Goal: Transaction & Acquisition: Subscribe to service/newsletter

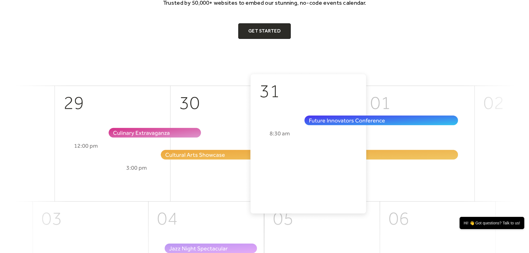
scroll to position [28, 0]
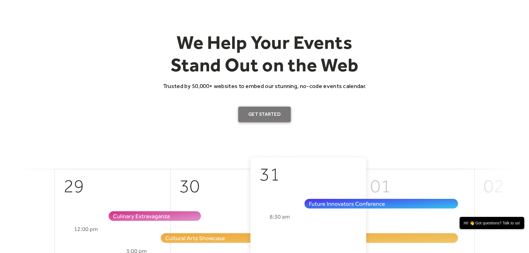
click at [257, 115] on link "Get Started" at bounding box center [264, 115] width 53 height 16
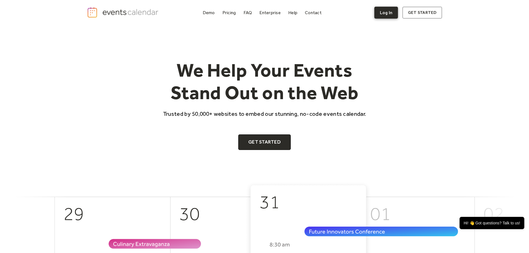
click at [391, 13] on link "Log In" at bounding box center [387, 13] width 24 height 12
click at [103, 18] on img "home" at bounding box center [123, 12] width 73 height 11
click at [226, 13] on div "Pricing" at bounding box center [230, 12] width 14 height 3
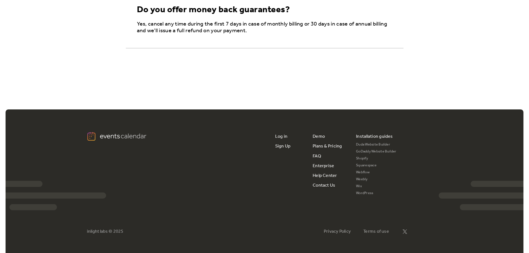
scroll to position [1030, 0]
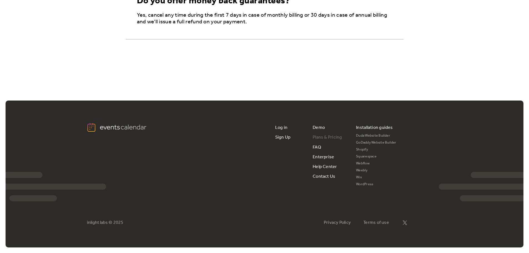
click at [326, 138] on link "Plans & Pricing" at bounding box center [327, 138] width 29 height 10
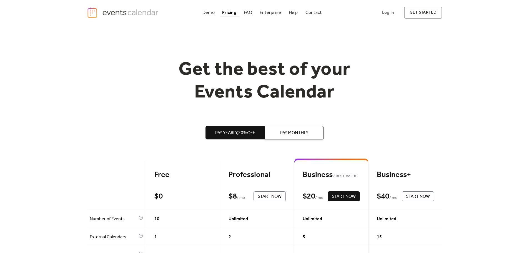
click at [286, 135] on span "Pay Monthly" at bounding box center [294, 133] width 28 height 7
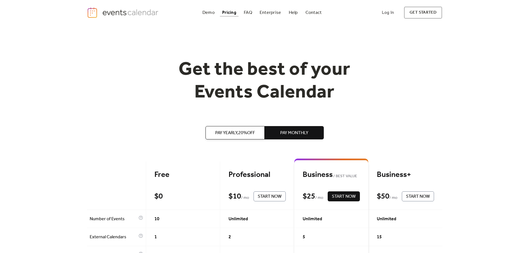
click at [233, 136] on span "Pay Yearly, 20% off" at bounding box center [235, 133] width 40 height 7
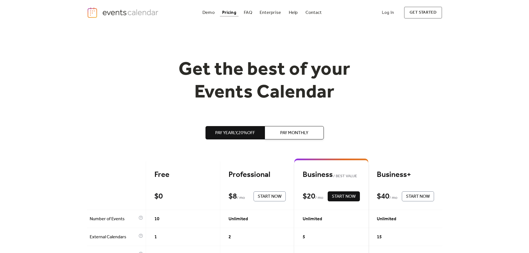
click at [301, 131] on span "Pay Monthly" at bounding box center [294, 133] width 28 height 7
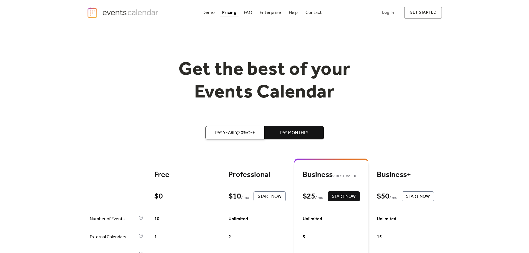
click at [241, 130] on span "Pay Yearly, 20% off" at bounding box center [235, 133] width 40 height 7
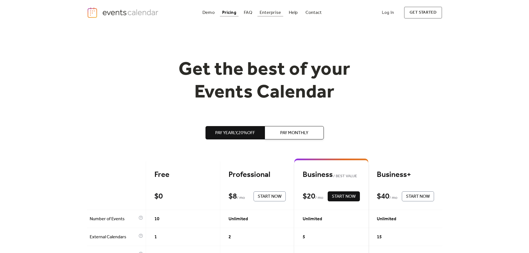
click at [267, 14] on div "Enterprise" at bounding box center [270, 12] width 21 height 3
